Goal: Task Accomplishment & Management: Manage account settings

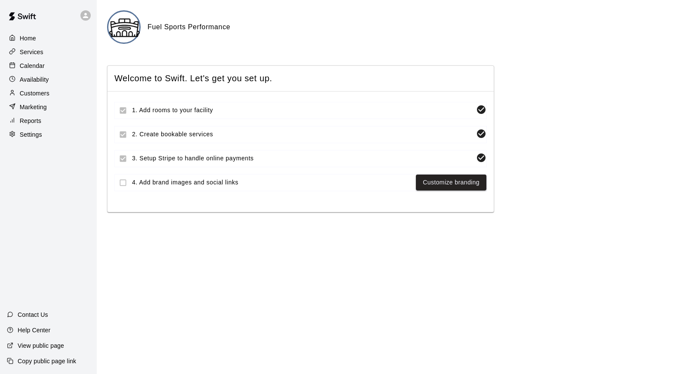
click at [20, 37] on p "Home" at bounding box center [28, 38] width 16 height 9
click at [18, 37] on div at bounding box center [14, 38] width 11 height 8
click at [19, 50] on div at bounding box center [14, 52] width 11 height 8
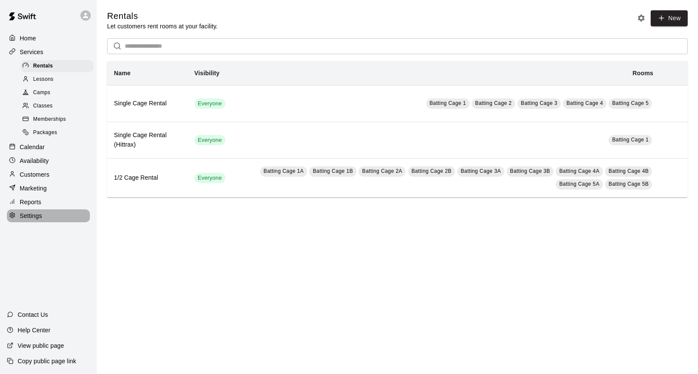
click at [25, 216] on p "Settings" at bounding box center [31, 216] width 22 height 9
select select "**"
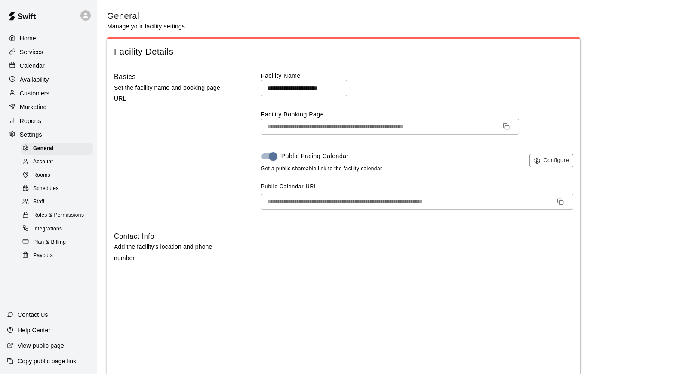
click at [33, 17] on img at bounding box center [22, 16] width 45 height 26
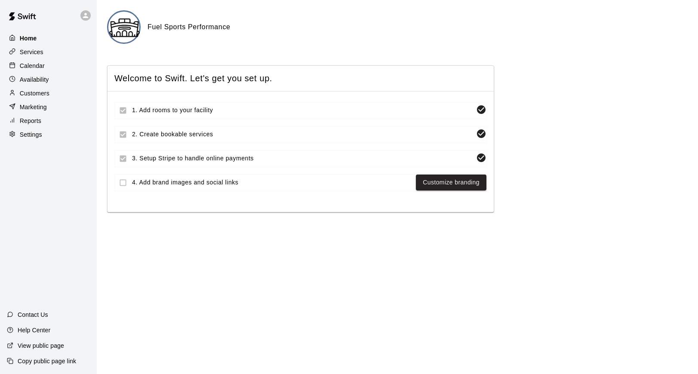
click at [25, 37] on p "Home" at bounding box center [28, 38] width 17 height 9
click at [86, 17] on icon at bounding box center [85, 15] width 5 height 5
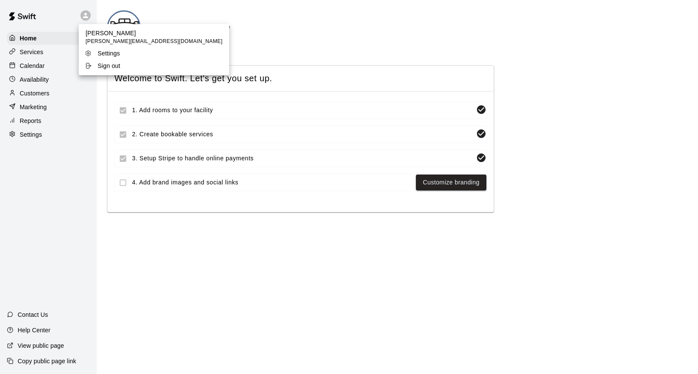
click at [86, 17] on div at bounding box center [349, 187] width 698 height 374
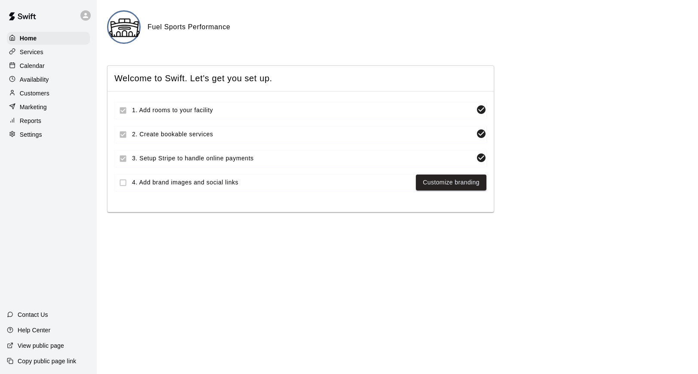
click at [569, 169] on div "Welcome to Swift. Let's get you set up. 1. Add rooms to your facility 2. Create…" at bounding box center [397, 138] width 581 height 147
click at [28, 52] on p "Services" at bounding box center [32, 52] width 24 height 9
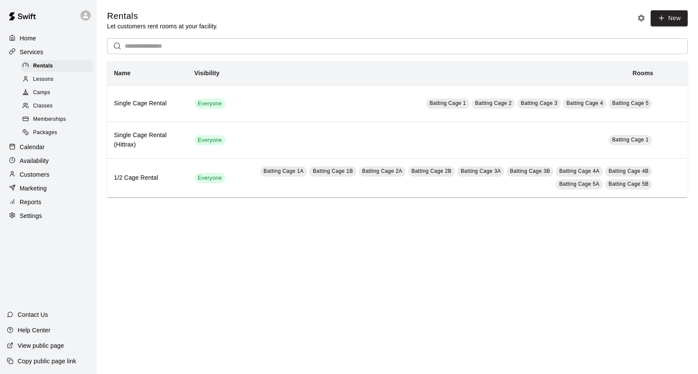
click at [30, 76] on div at bounding box center [27, 80] width 11 height 8
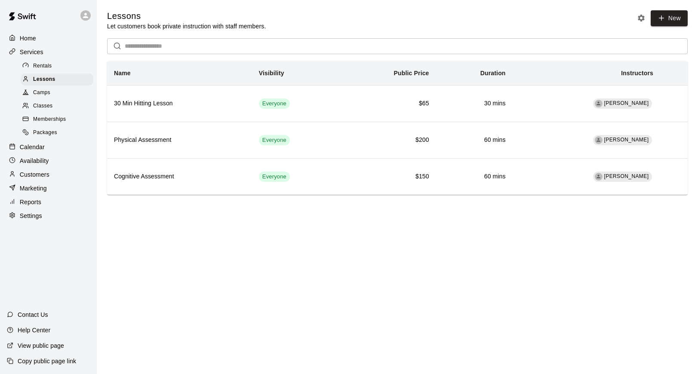
click at [37, 93] on span "Camps" at bounding box center [41, 93] width 17 height 9
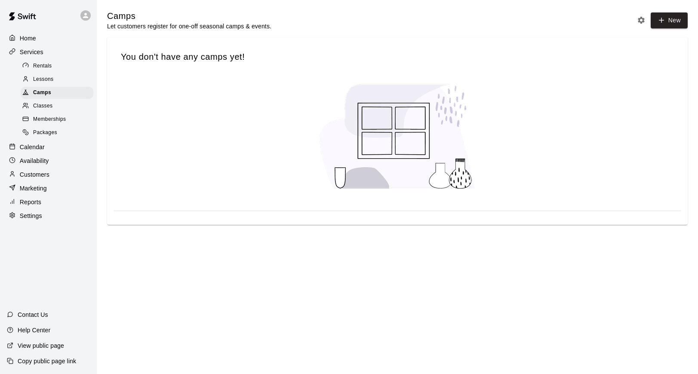
click at [38, 110] on span "Classes" at bounding box center [42, 106] width 19 height 9
click at [38, 121] on span "Memberships" at bounding box center [49, 119] width 33 height 9
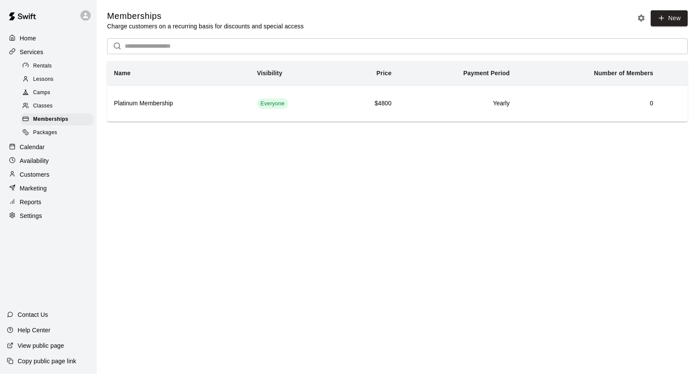
click at [37, 132] on span "Packages" at bounding box center [45, 133] width 24 height 9
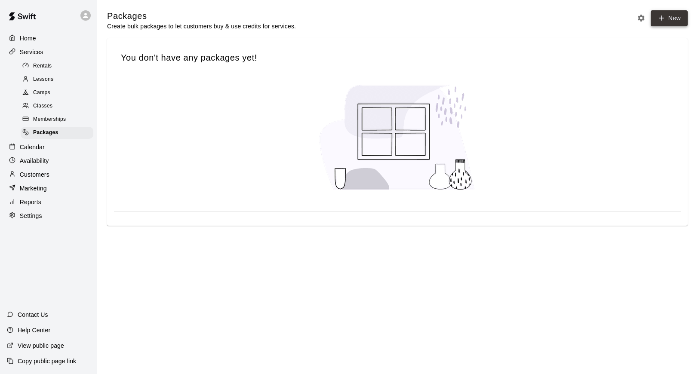
click at [657, 18] on link "New" at bounding box center [669, 18] width 37 height 16
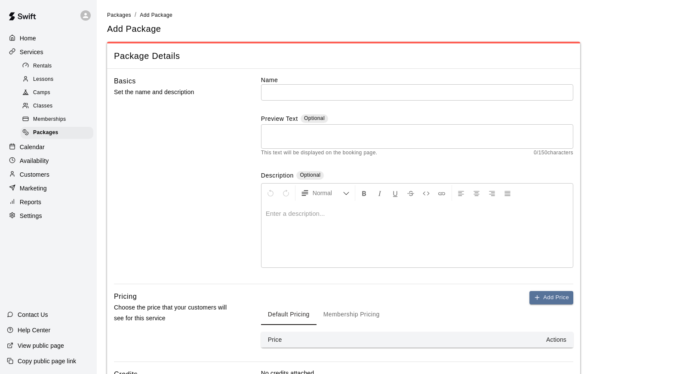
click at [36, 243] on div "Home Services Rentals Lessons Camps Classes Memberships Packages Calendar Avail…" at bounding box center [48, 187] width 97 height 374
click at [25, 146] on p "Calendar" at bounding box center [32, 147] width 25 height 9
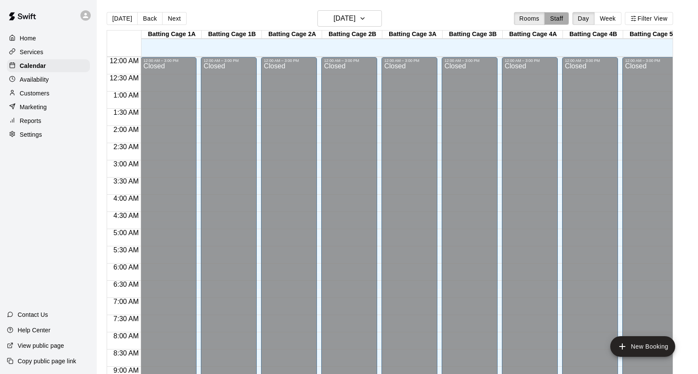
click at [560, 16] on button "Staff" at bounding box center [556, 18] width 25 height 13
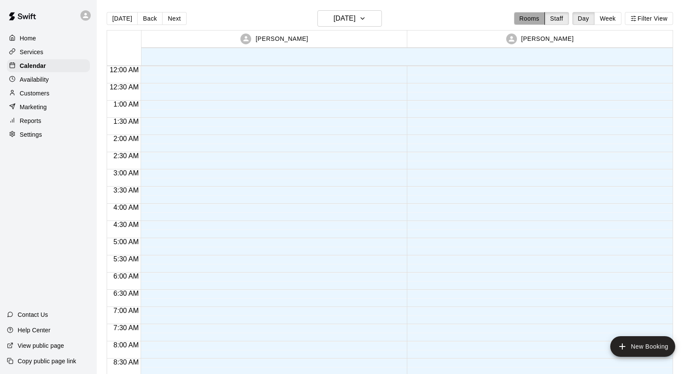
click at [533, 18] on button "Rooms" at bounding box center [529, 18] width 31 height 13
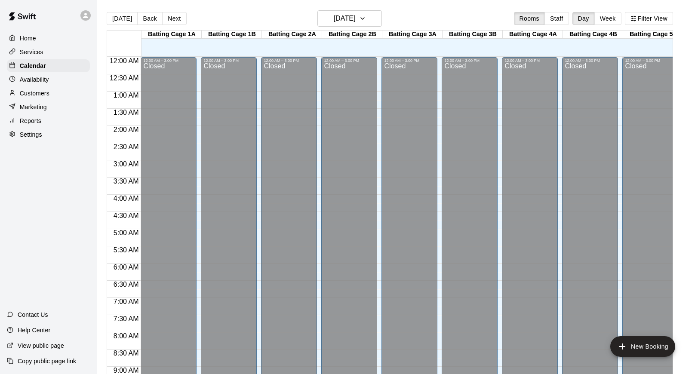
click at [34, 133] on p "Settings" at bounding box center [31, 134] width 22 height 9
select select "**"
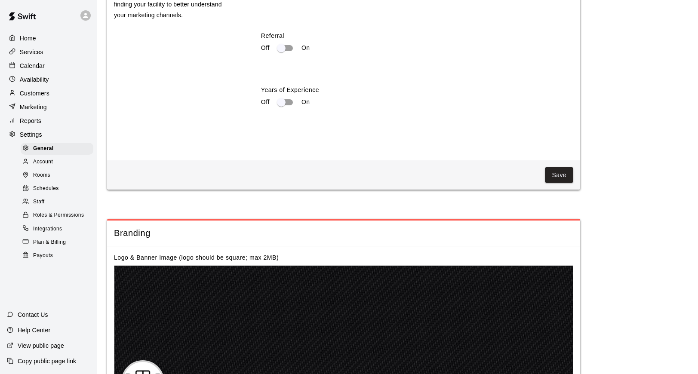
scroll to position [1636, 0]
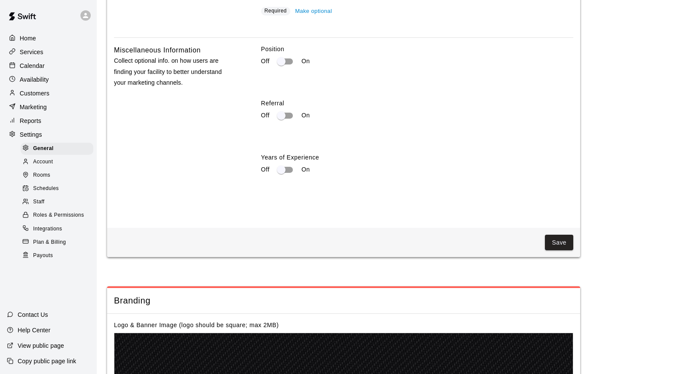
click at [32, 284] on div "Home Services Calendar Availability Customers Marketing Reports Settings Genera…" at bounding box center [48, 187] width 97 height 374
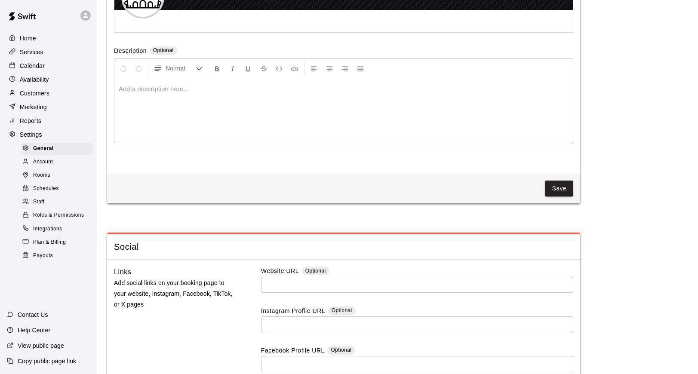
scroll to position [2195, 0]
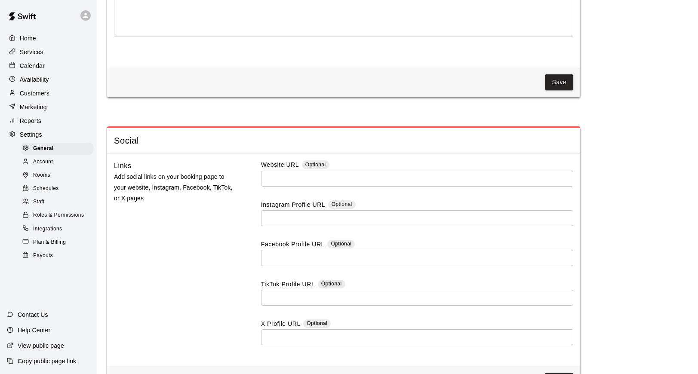
click at [45, 284] on div "Home Services Calendar Availability Customers Marketing Reports Settings Genera…" at bounding box center [48, 187] width 97 height 374
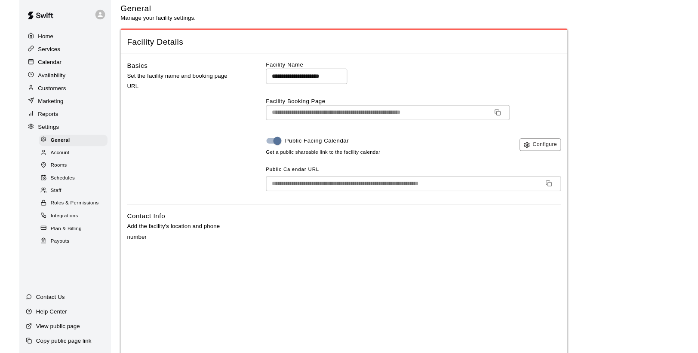
scroll to position [0, 0]
